Goal: Transaction & Acquisition: Obtain resource

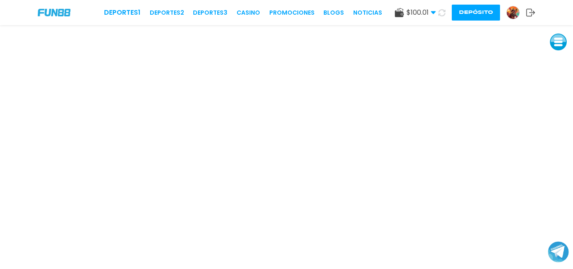
click at [510, 12] on img at bounding box center [513, 12] width 13 height 13
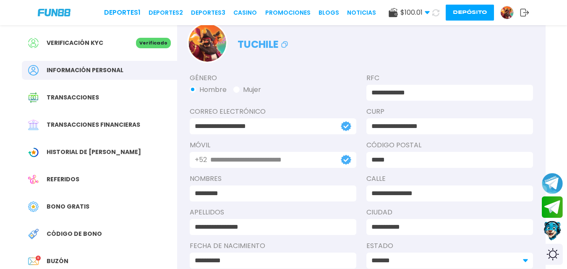
scroll to position [29, 0]
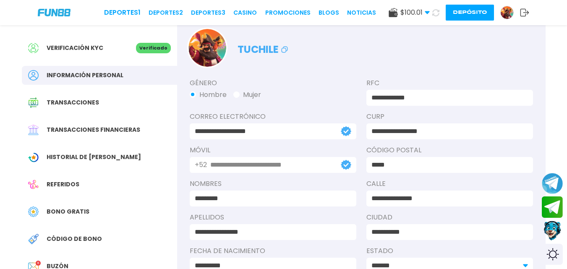
click at [95, 207] on div "Bono Gratis" at bounding box center [99, 211] width 155 height 19
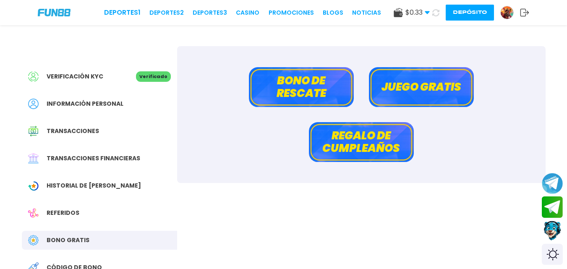
click at [296, 91] on button "Bono de rescate" at bounding box center [301, 87] width 105 height 40
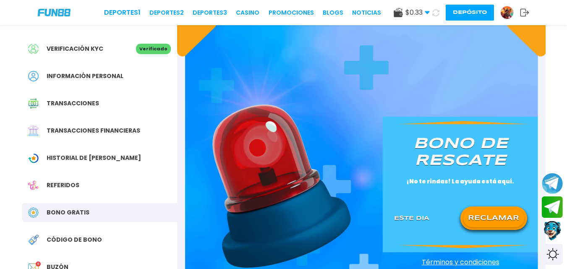
scroll to position [48, 0]
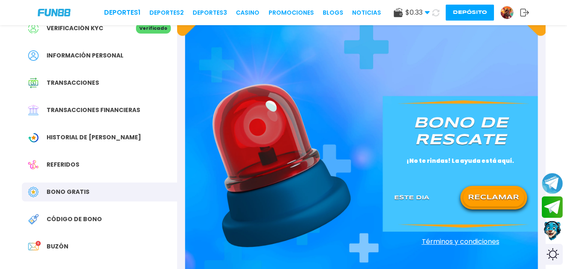
click at [489, 190] on button "RECLAMAR" at bounding box center [493, 198] width 61 height 18
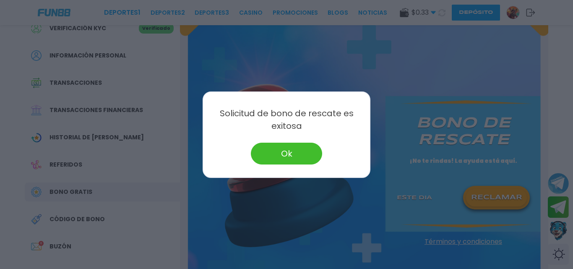
click at [302, 161] on button "Ok" at bounding box center [286, 154] width 71 height 22
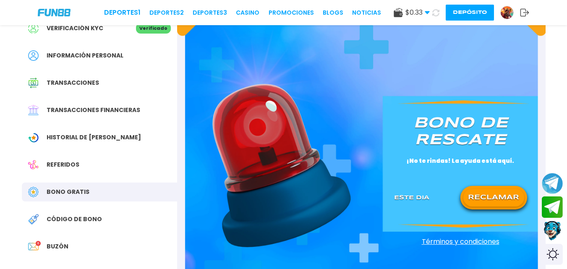
click at [425, 11] on use at bounding box center [427, 12] width 5 height 3
click at [507, 10] on img at bounding box center [506, 12] width 13 height 13
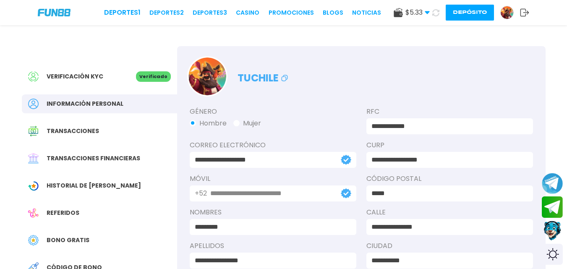
click at [439, 17] on button at bounding box center [436, 13] width 12 height 12
click at [251, 16] on link "CASINO" at bounding box center [247, 12] width 23 height 9
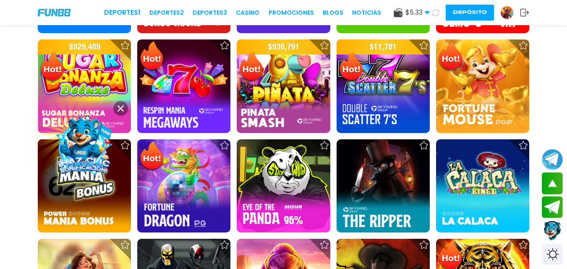
scroll to position [830, 0]
